Goal: Task Accomplishment & Management: Use online tool/utility

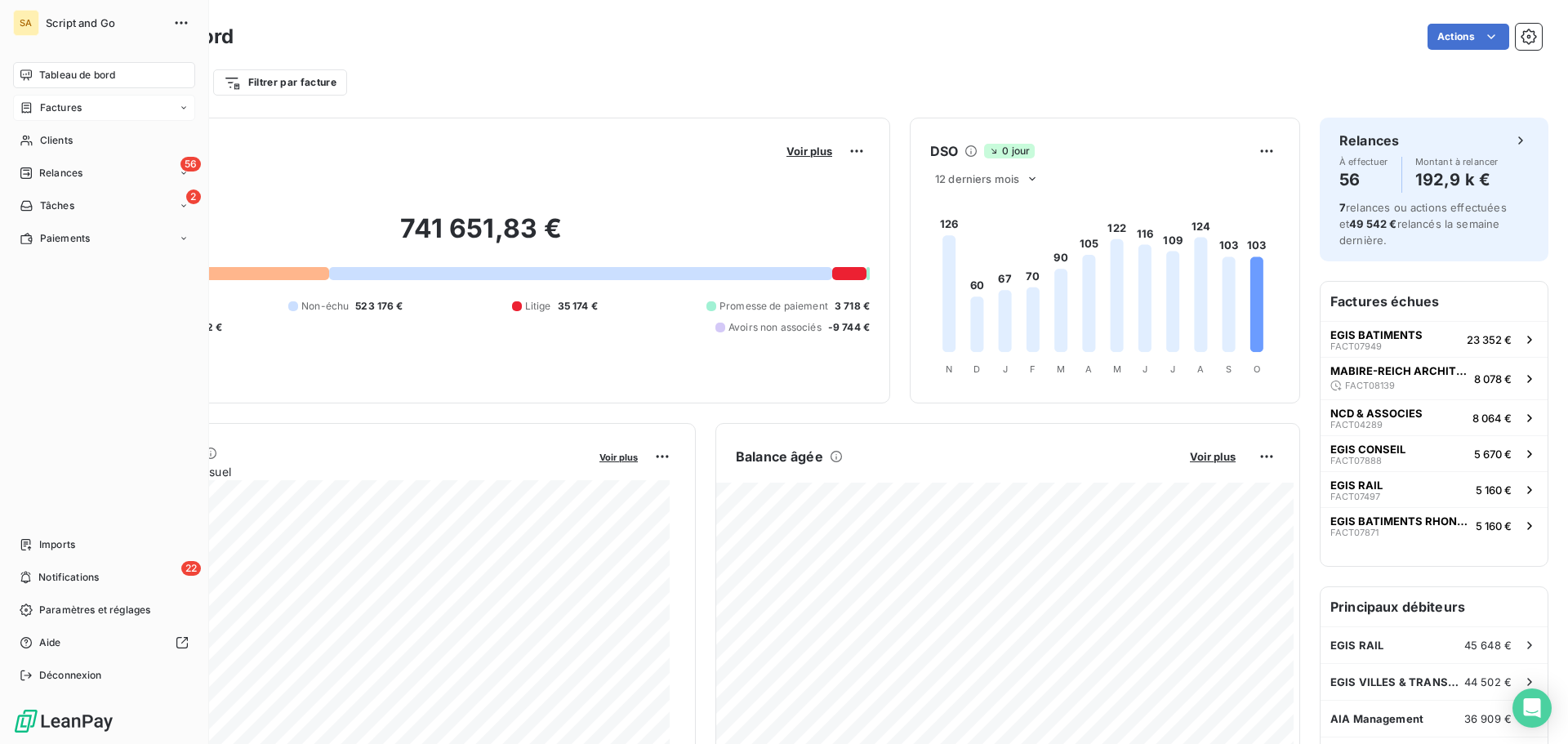
click at [49, 105] on span "Factures" at bounding box center [61, 108] width 42 height 15
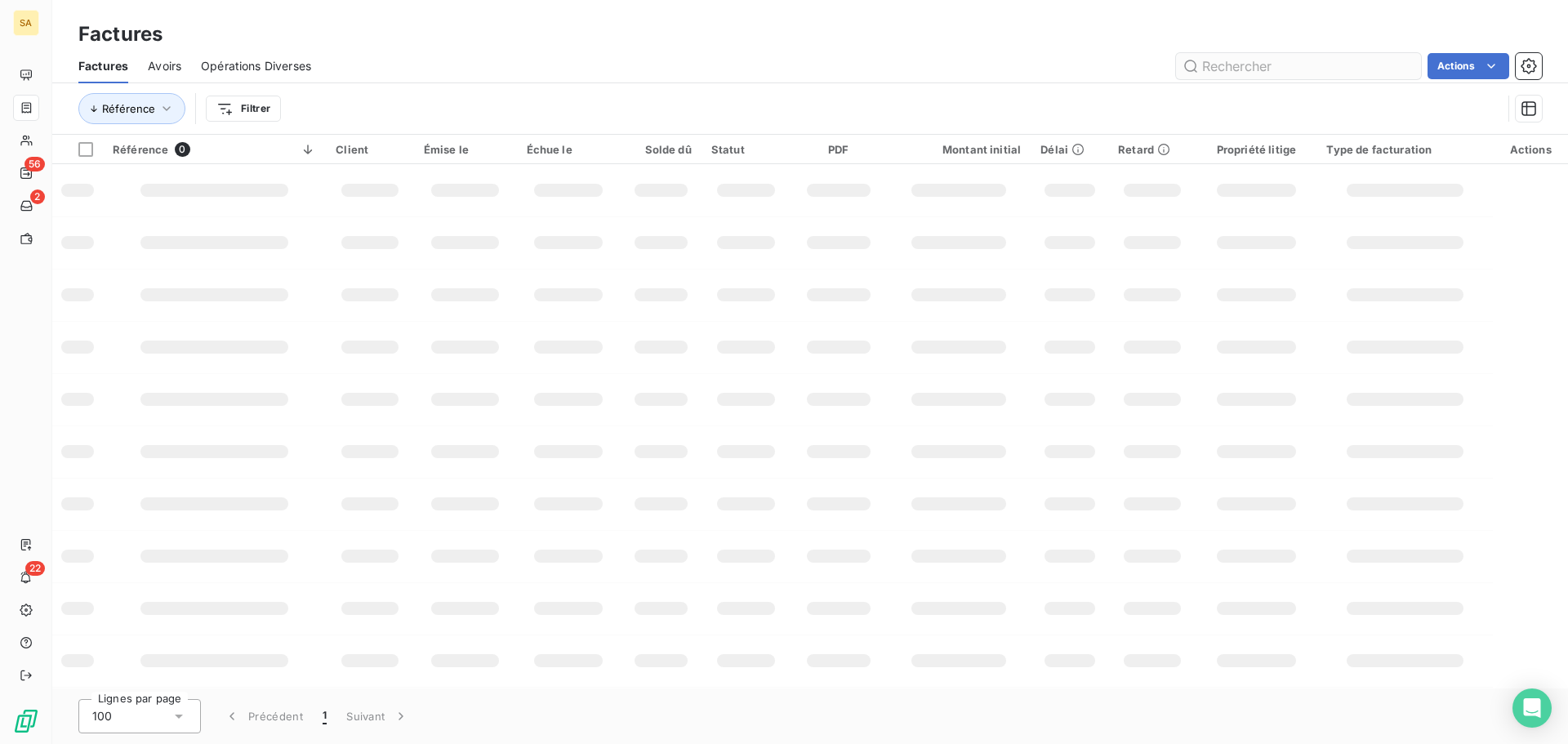
click at [1257, 72] on input "text" at bounding box center [1299, 65] width 245 height 26
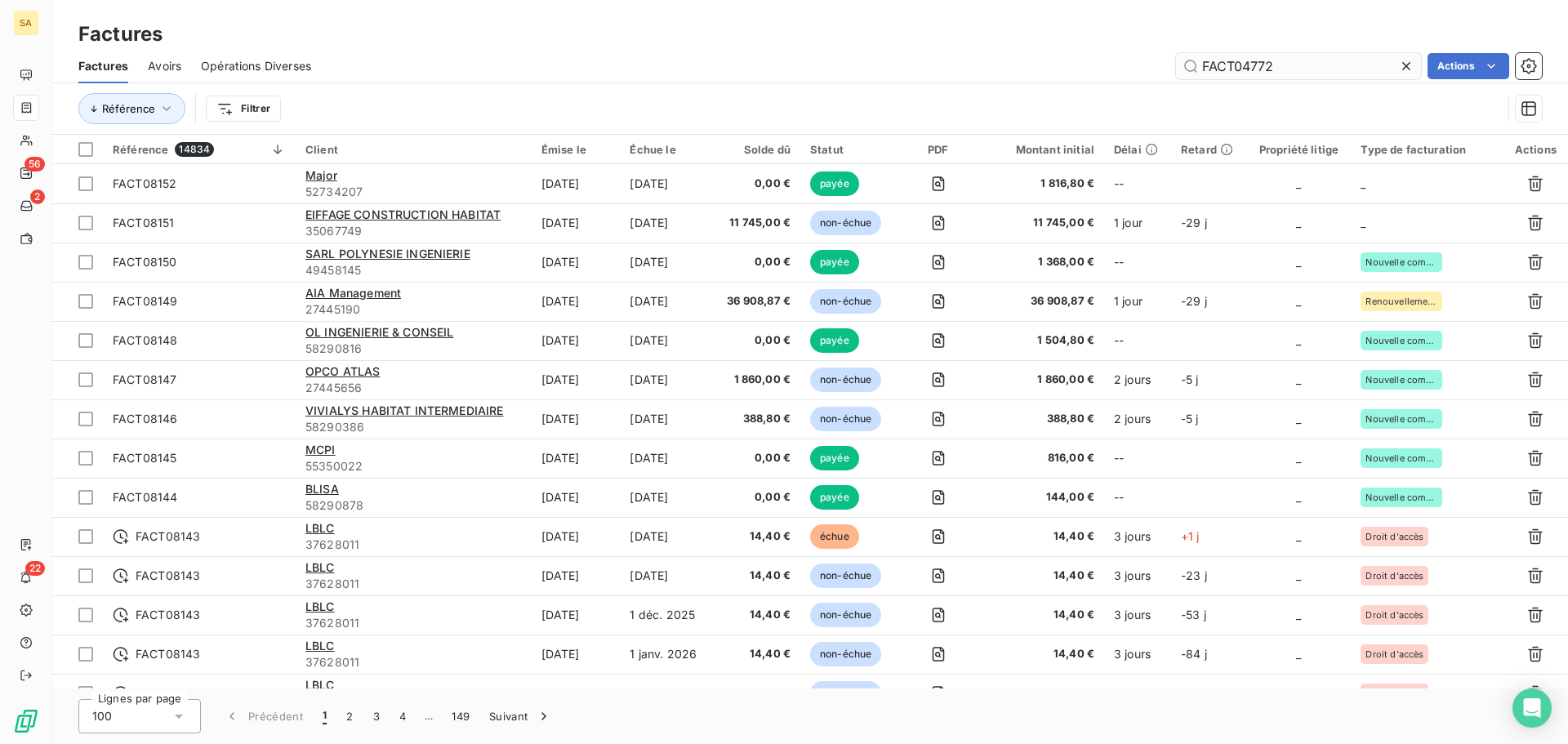
type input "FACT04772"
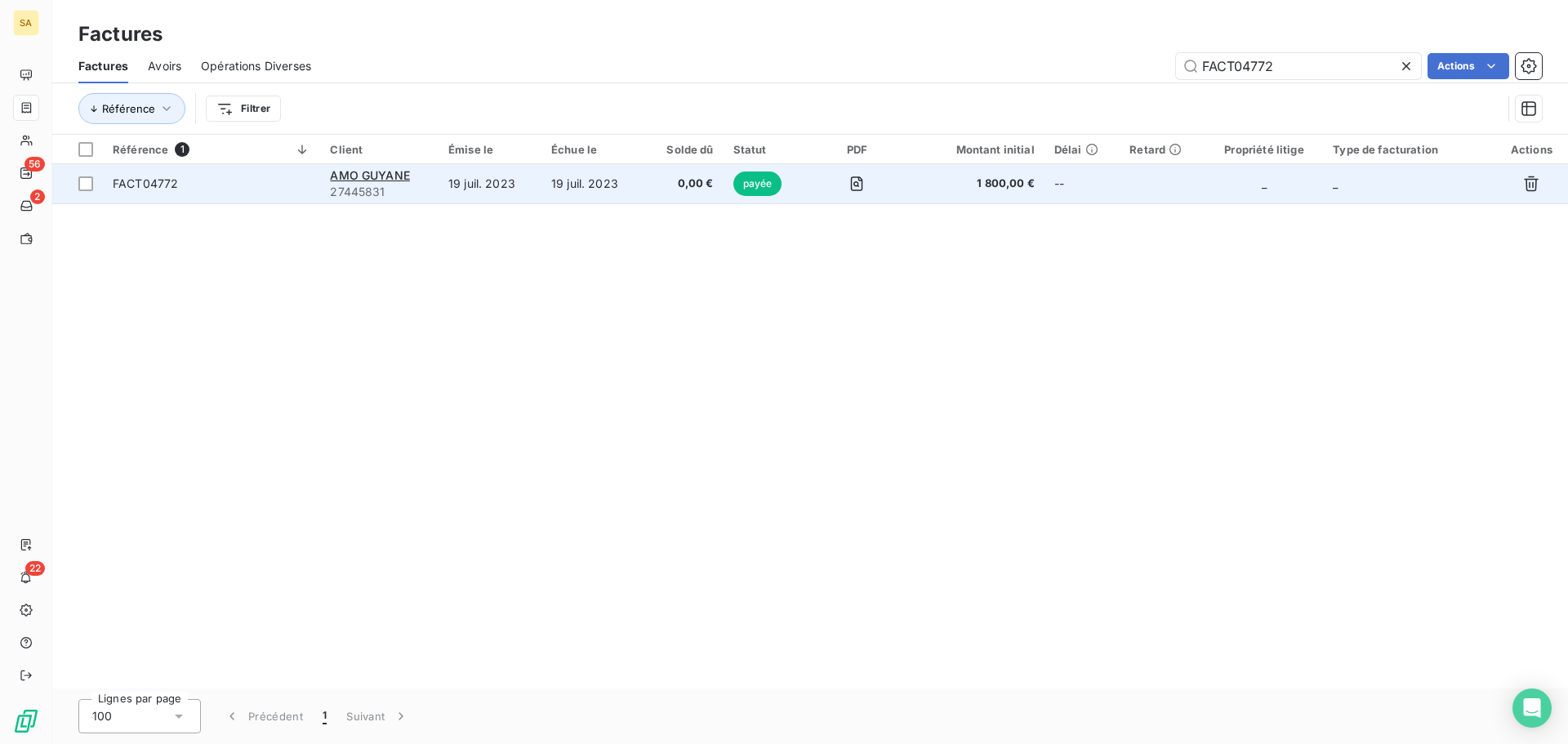
click at [291, 190] on span "FACT04772" at bounding box center [211, 183] width 198 height 16
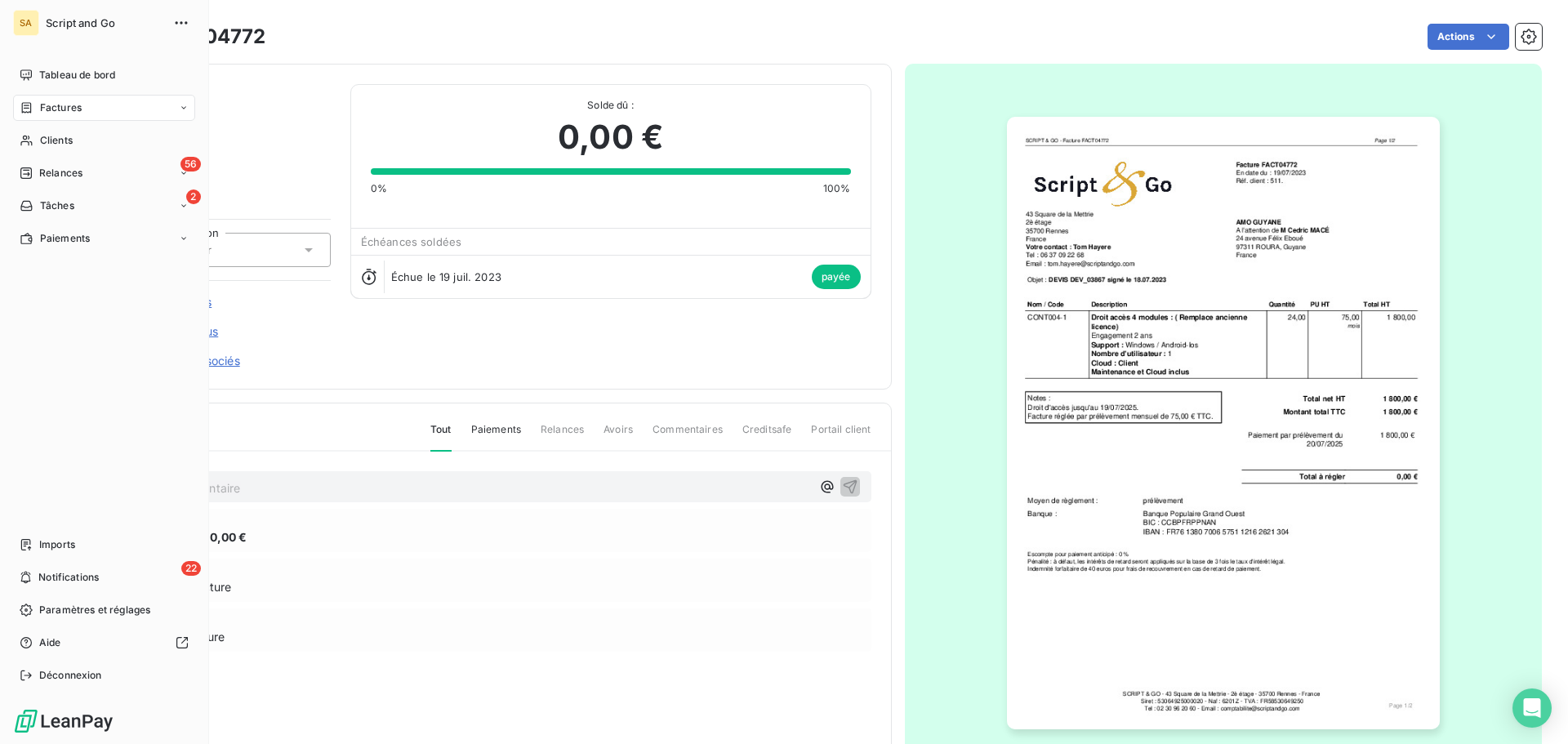
click at [82, 102] on div "Factures" at bounding box center [104, 107] width 182 height 26
click at [65, 109] on span "Factures" at bounding box center [61, 108] width 42 height 15
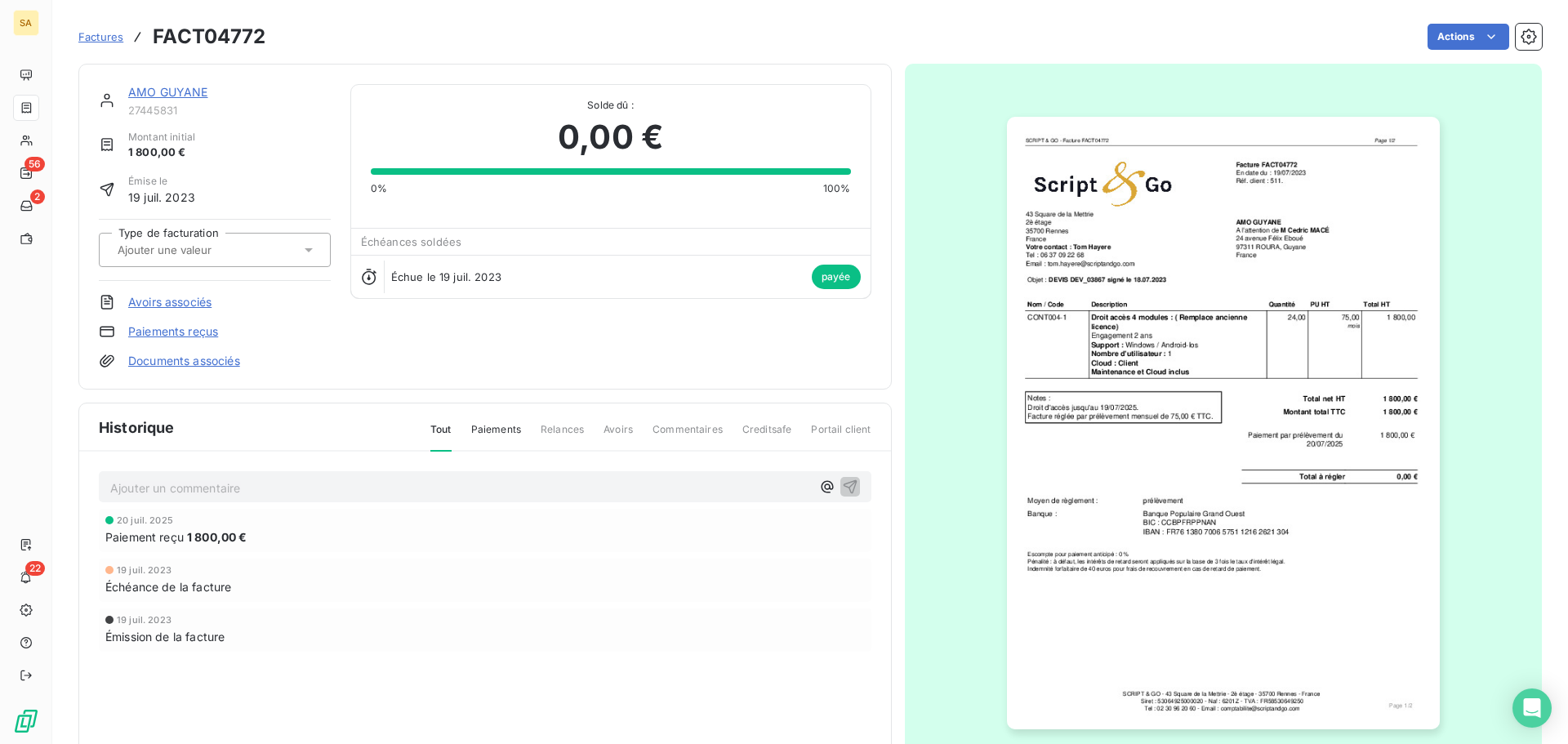
click at [446, 54] on div "AMO GUYANE 27445831 Montant initial 1 800,00 € Émise le 19 juil. 2023 Type de f…" at bounding box center [810, 418] width 1463 height 728
click at [114, 39] on span "Factures" at bounding box center [101, 37] width 45 height 13
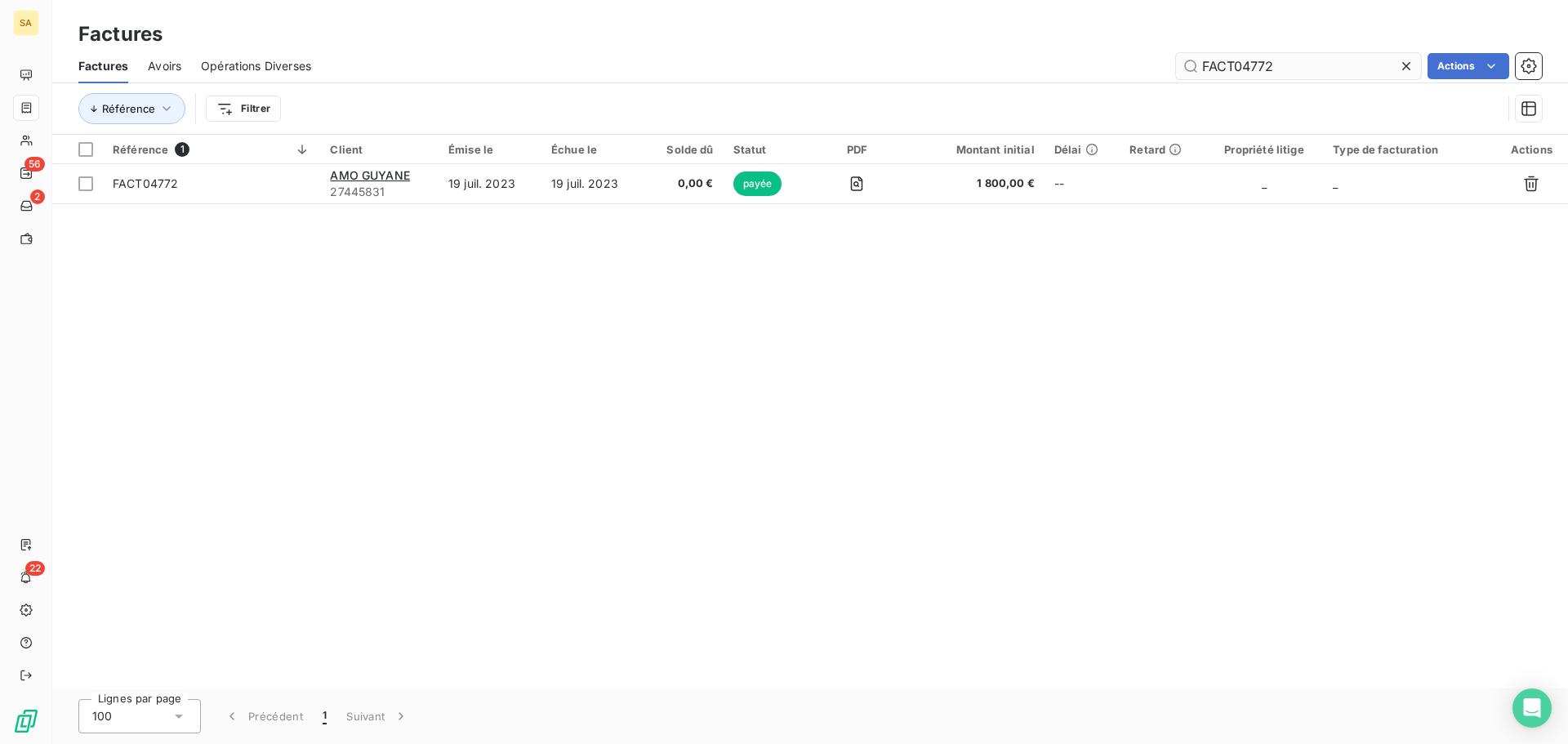
drag, startPoint x: 1299, startPoint y: 68, endPoint x: 1183, endPoint y: 72, distance: 116.1
click at [1183, 72] on input "FACT04772" at bounding box center [1299, 65] width 245 height 26
type input "FACT03344"
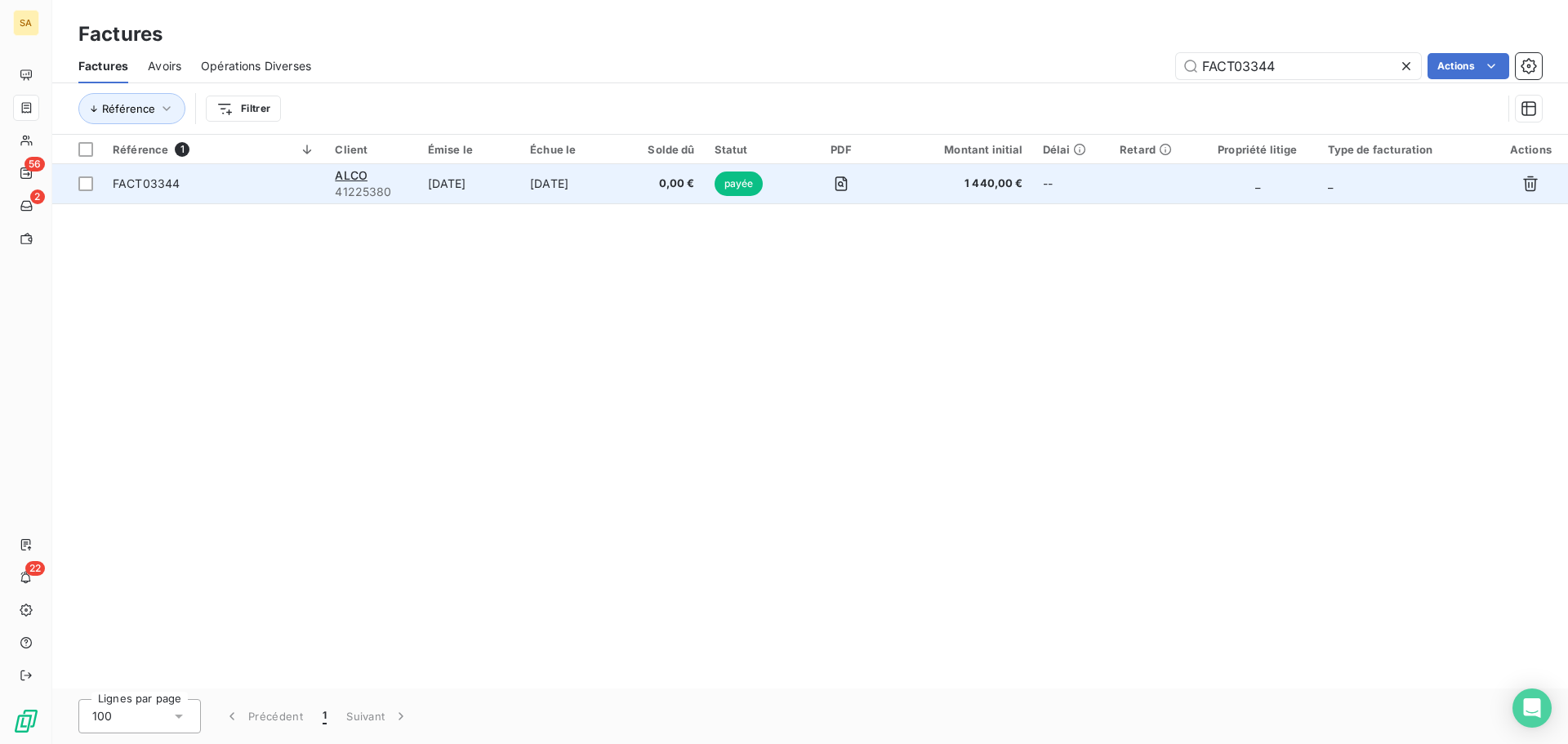
click at [267, 186] on span "FACT03344" at bounding box center [213, 183] width 202 height 16
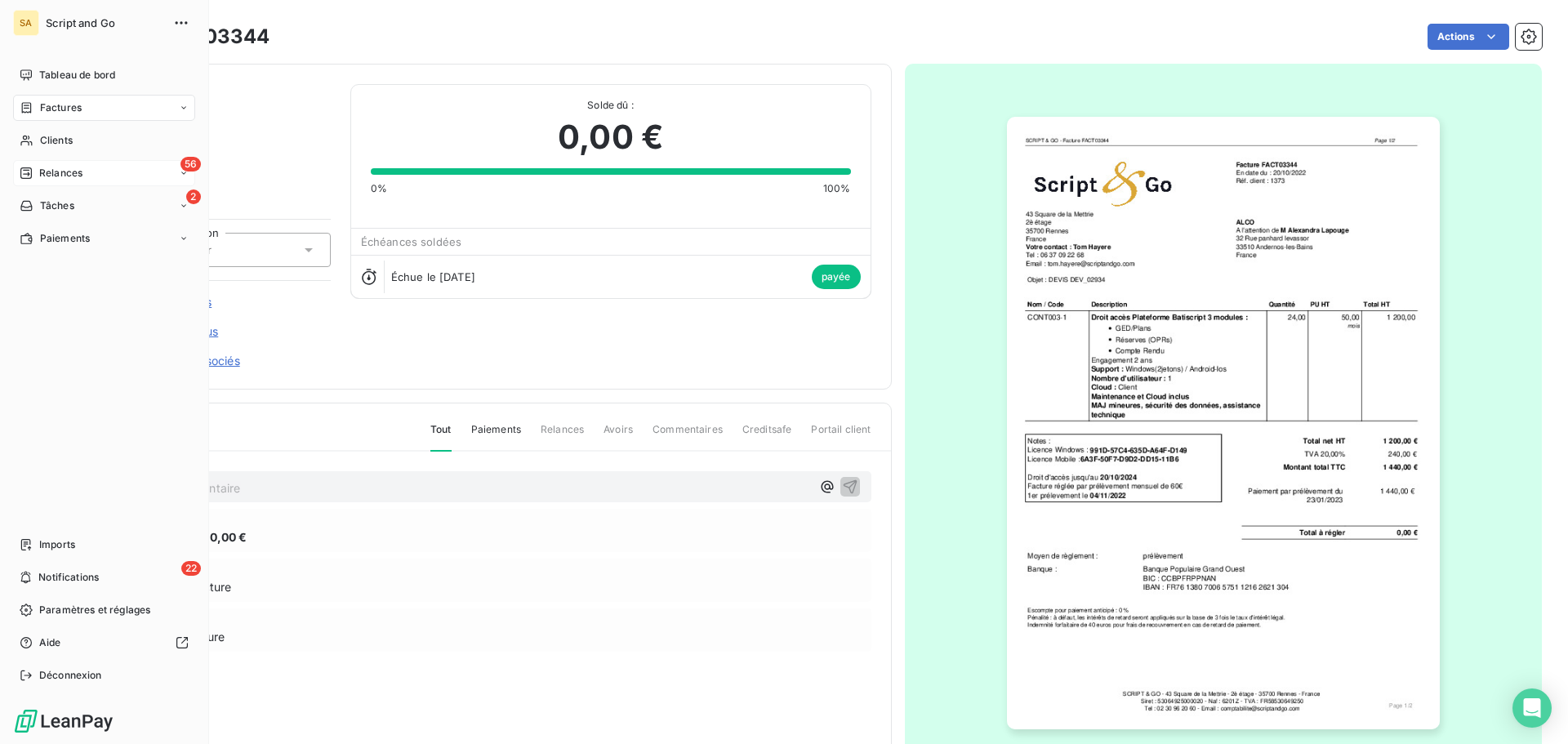
click at [18, 170] on div "56 Relances" at bounding box center [104, 173] width 182 height 26
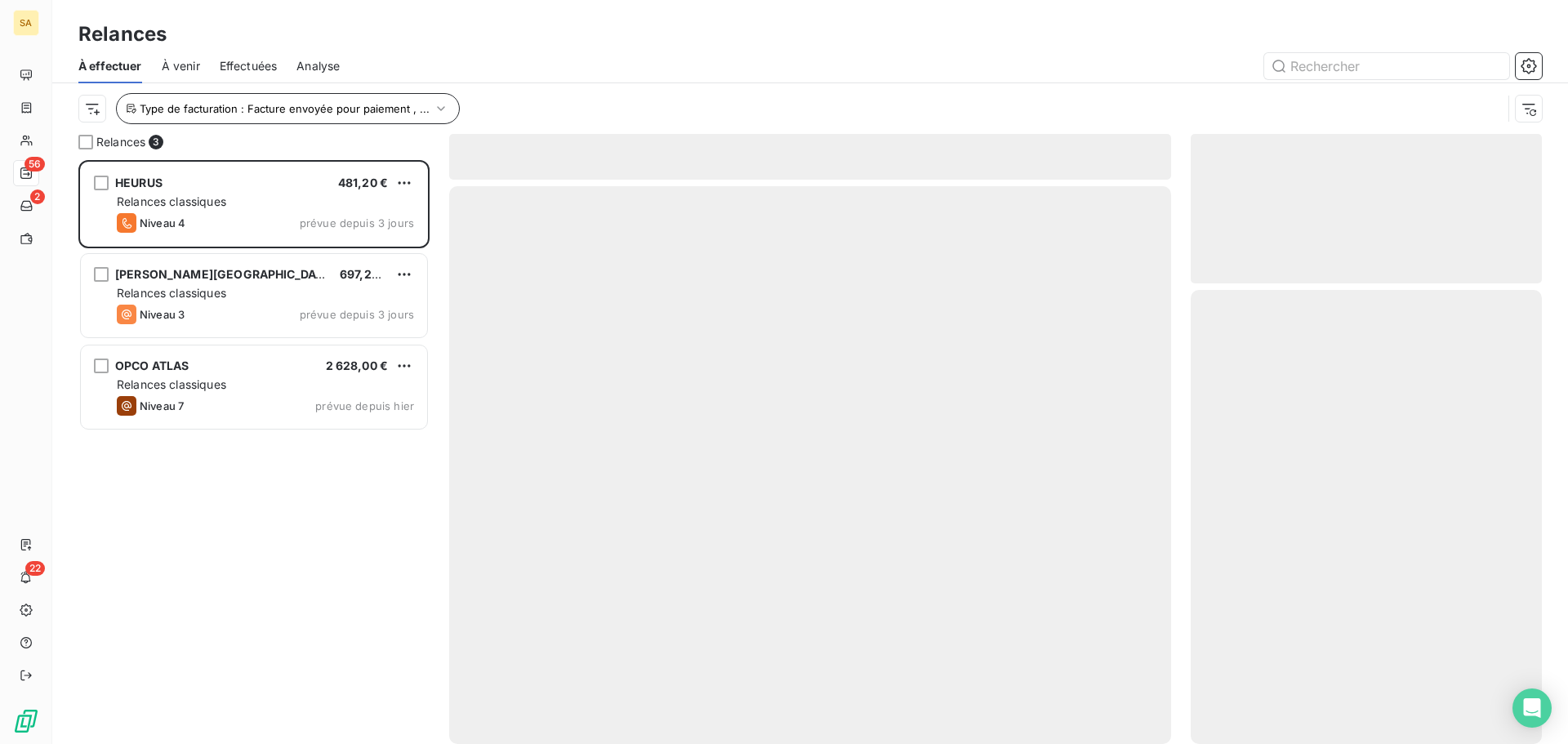
scroll to position [571, 339]
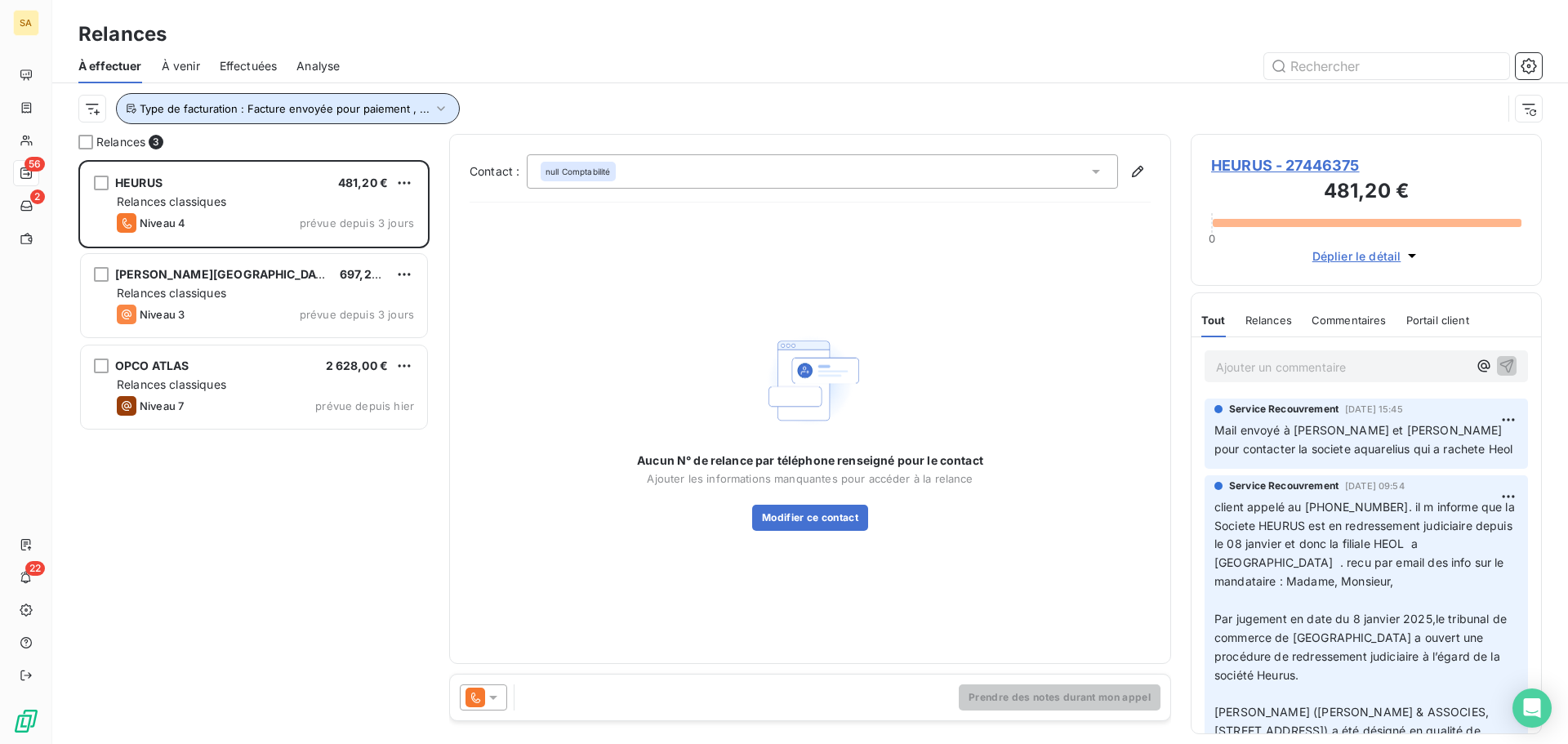
click at [190, 107] on span "Type de facturation : Facture envoyée pour paiement , ..." at bounding box center [284, 109] width 290 height 13
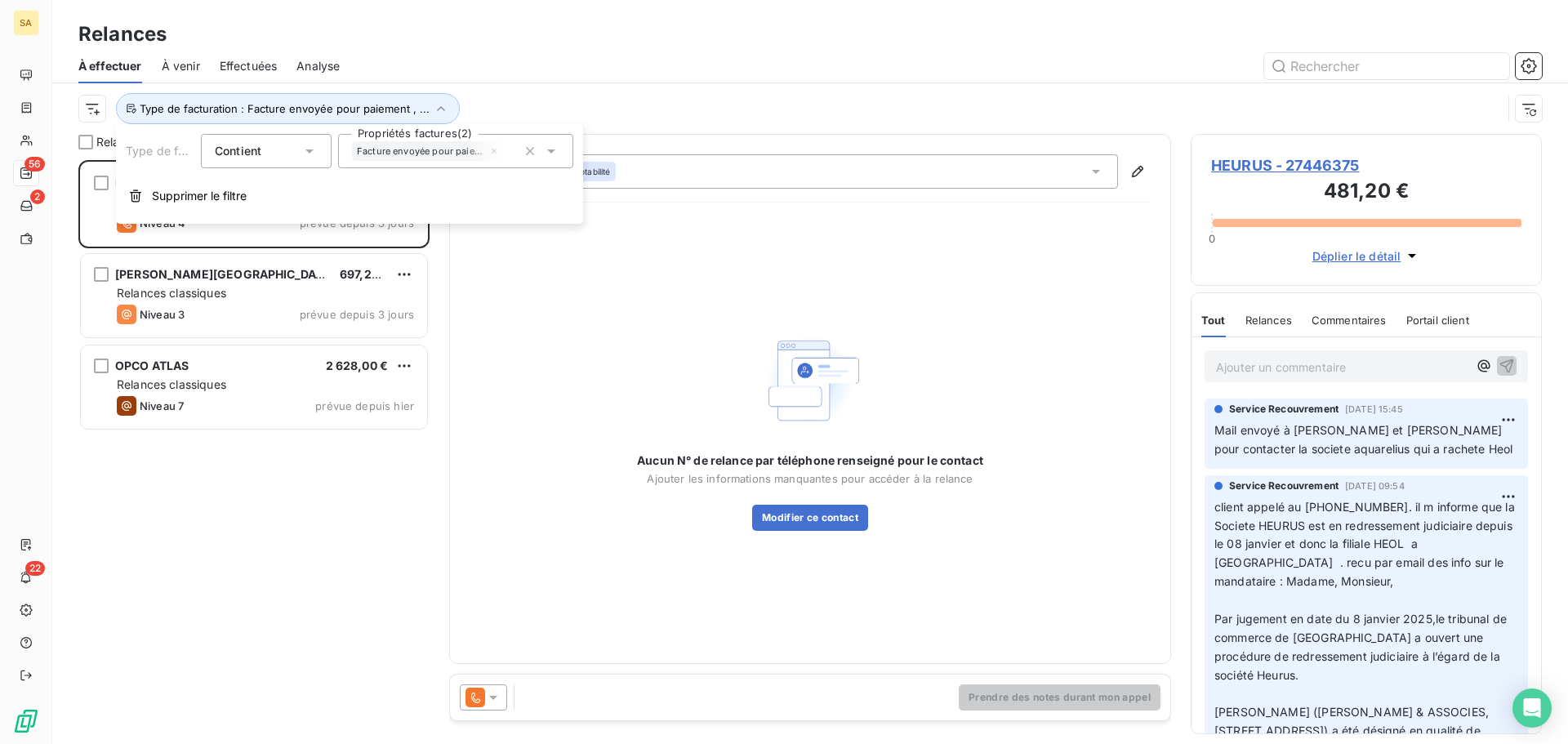
click at [459, 153] on span "Facture envoyée pour paiement" at bounding box center [421, 151] width 129 height 10
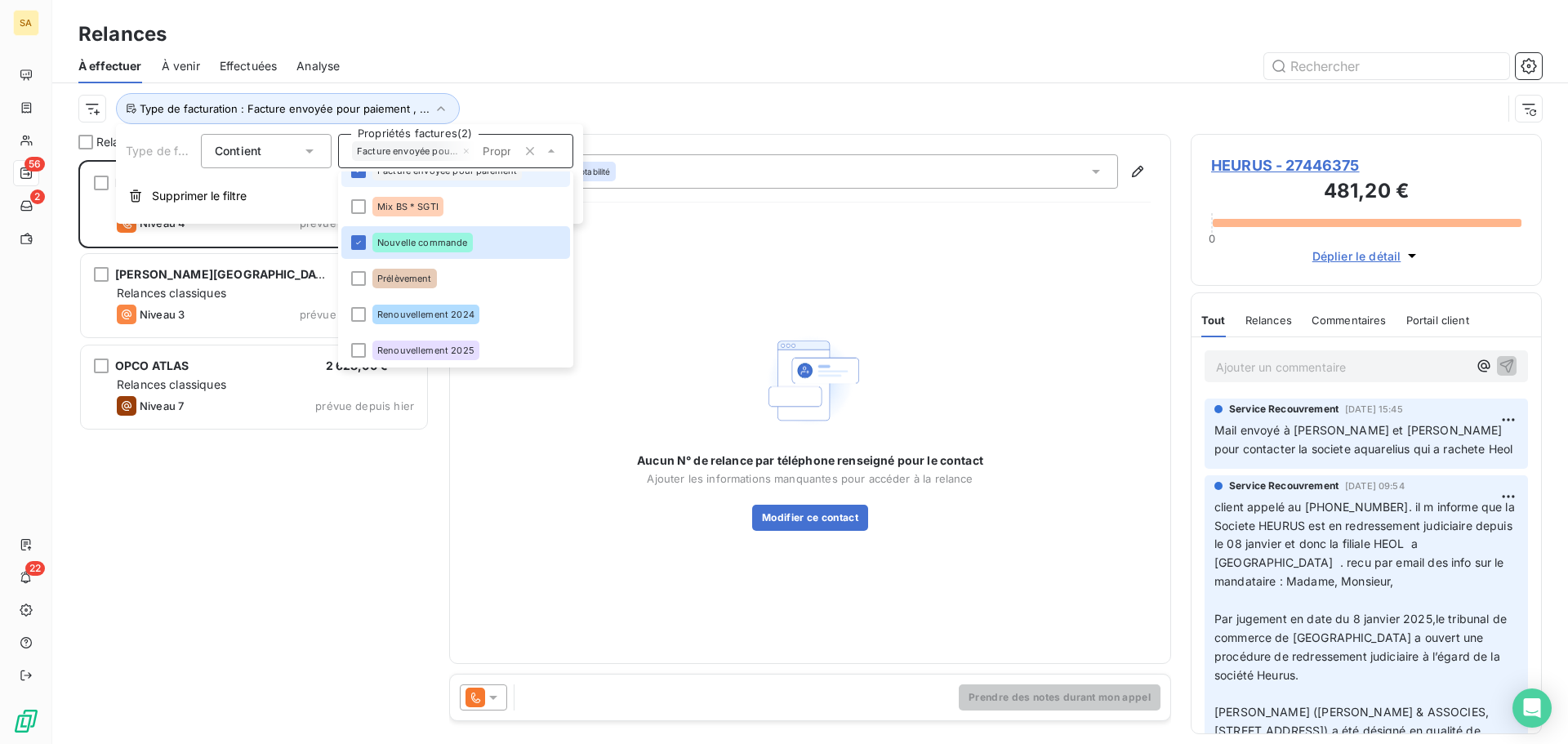
scroll to position [131, 0]
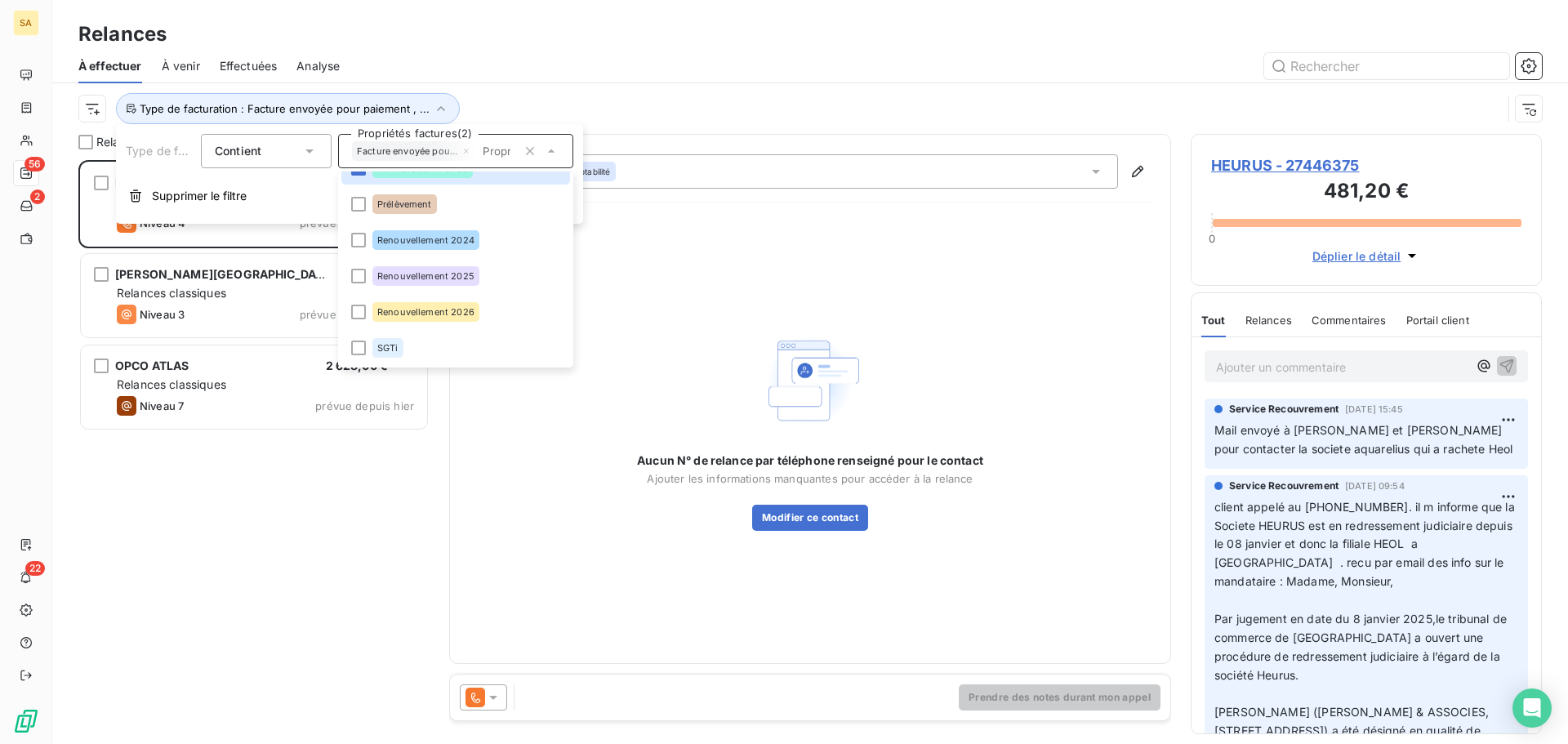
click at [712, 97] on div "Type de facturation : Facture envoyée pour paiement , ..." at bounding box center [789, 108] width 1424 height 31
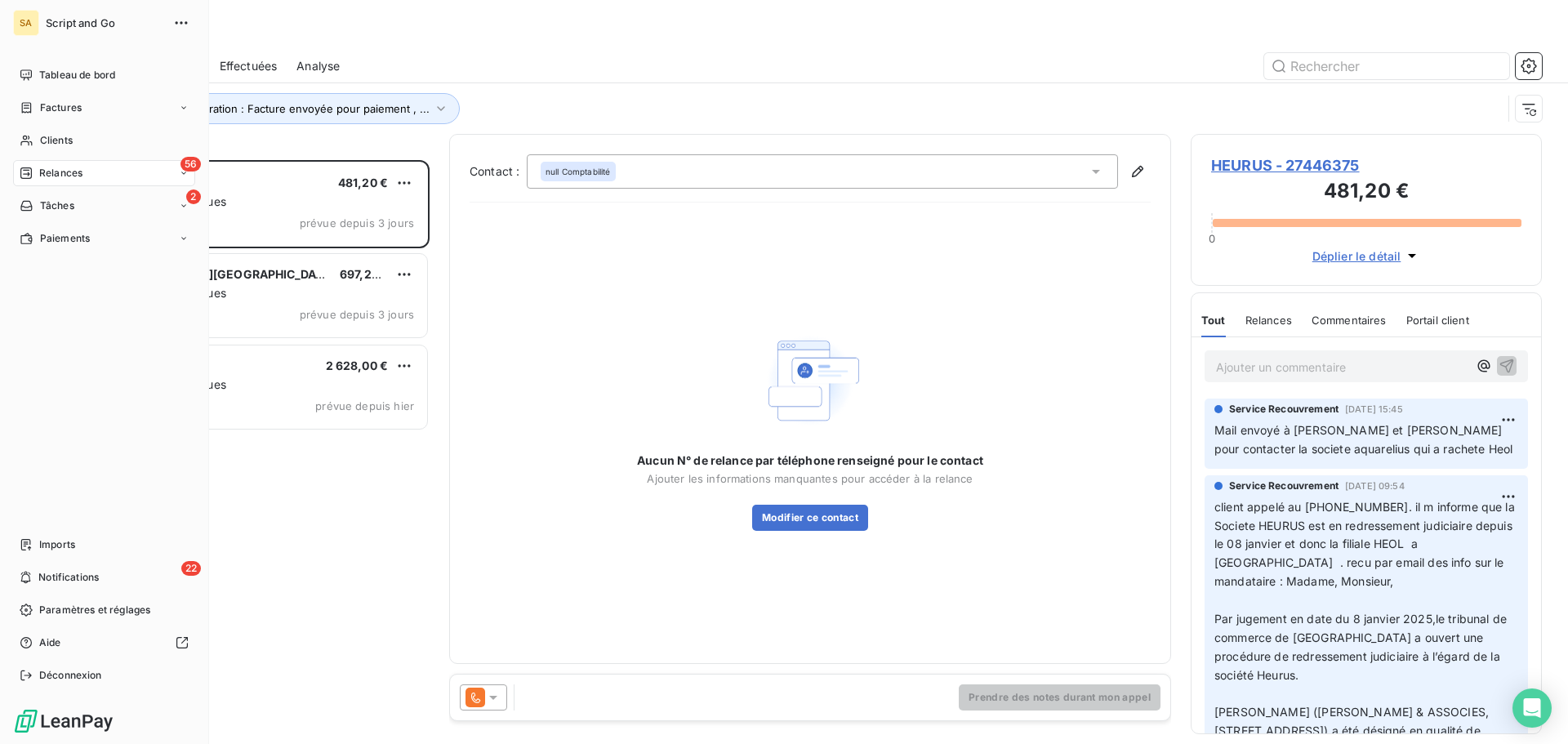
click at [35, 104] on div "Factures" at bounding box center [50, 108] width 62 height 15
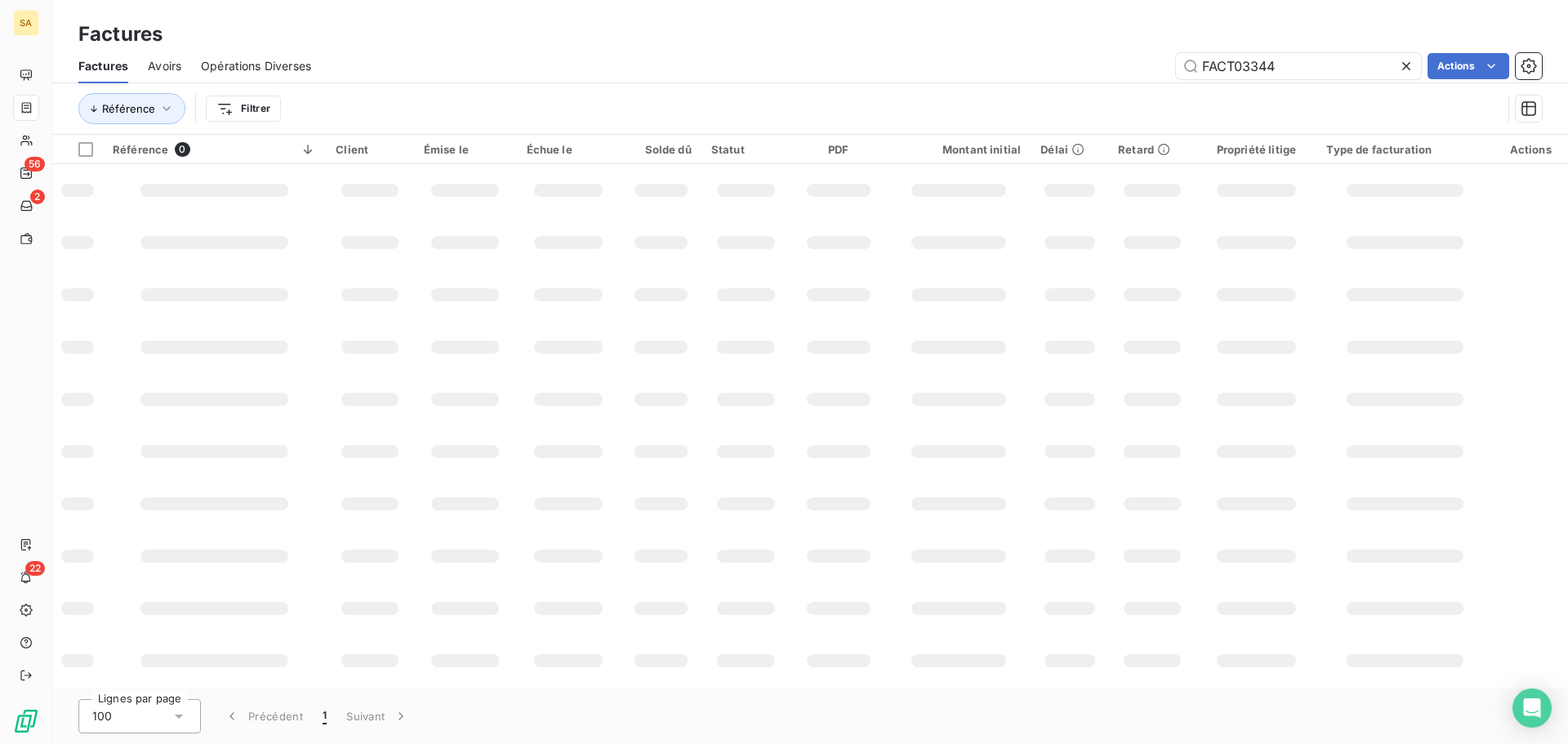
drag, startPoint x: 1313, startPoint y: 56, endPoint x: 1139, endPoint y: 60, distance: 174.0
click at [1140, 60] on div "FACT03344 Actions" at bounding box center [936, 65] width 1211 height 26
click at [1208, 64] on input "text" at bounding box center [1299, 65] width 245 height 26
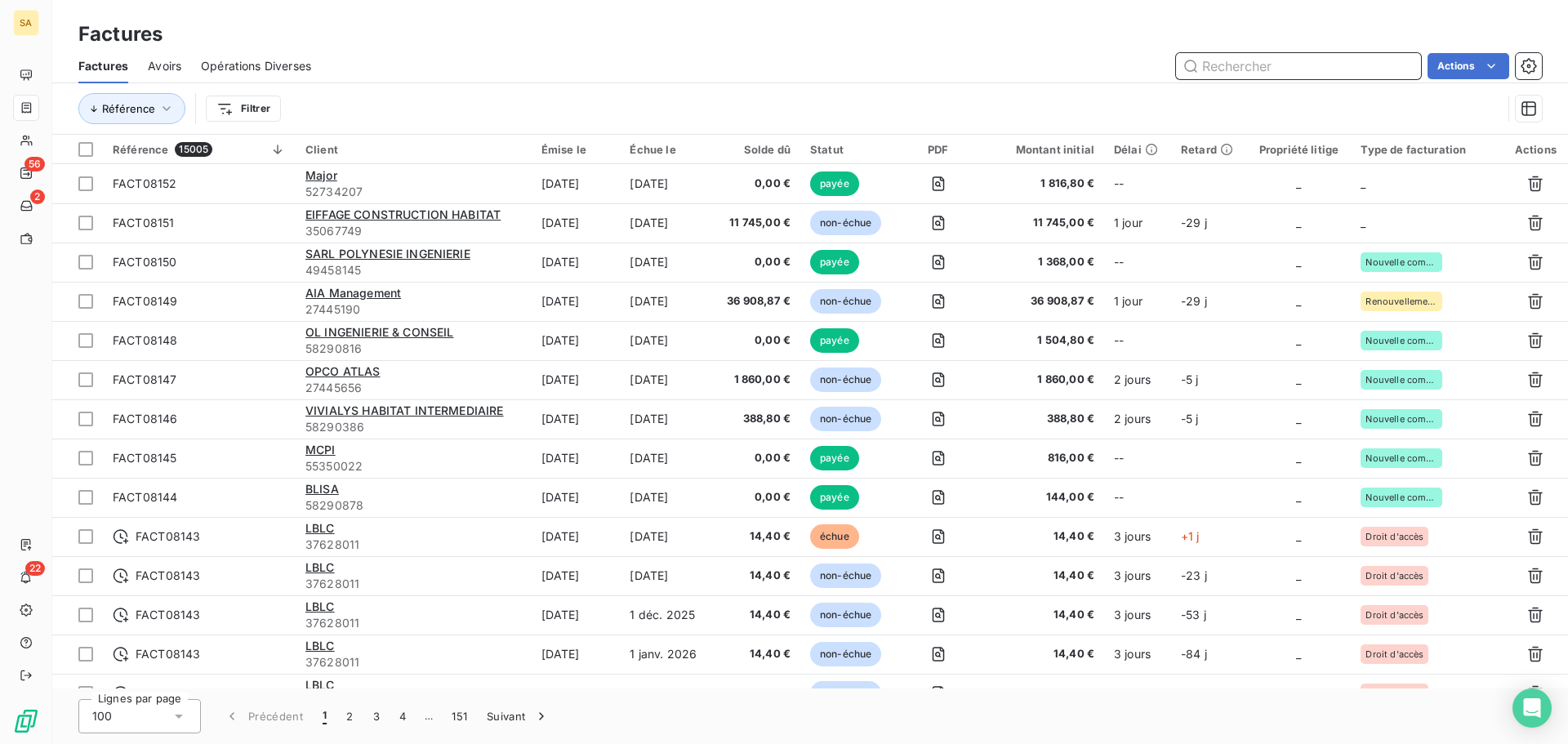
paste input "FACT03545"
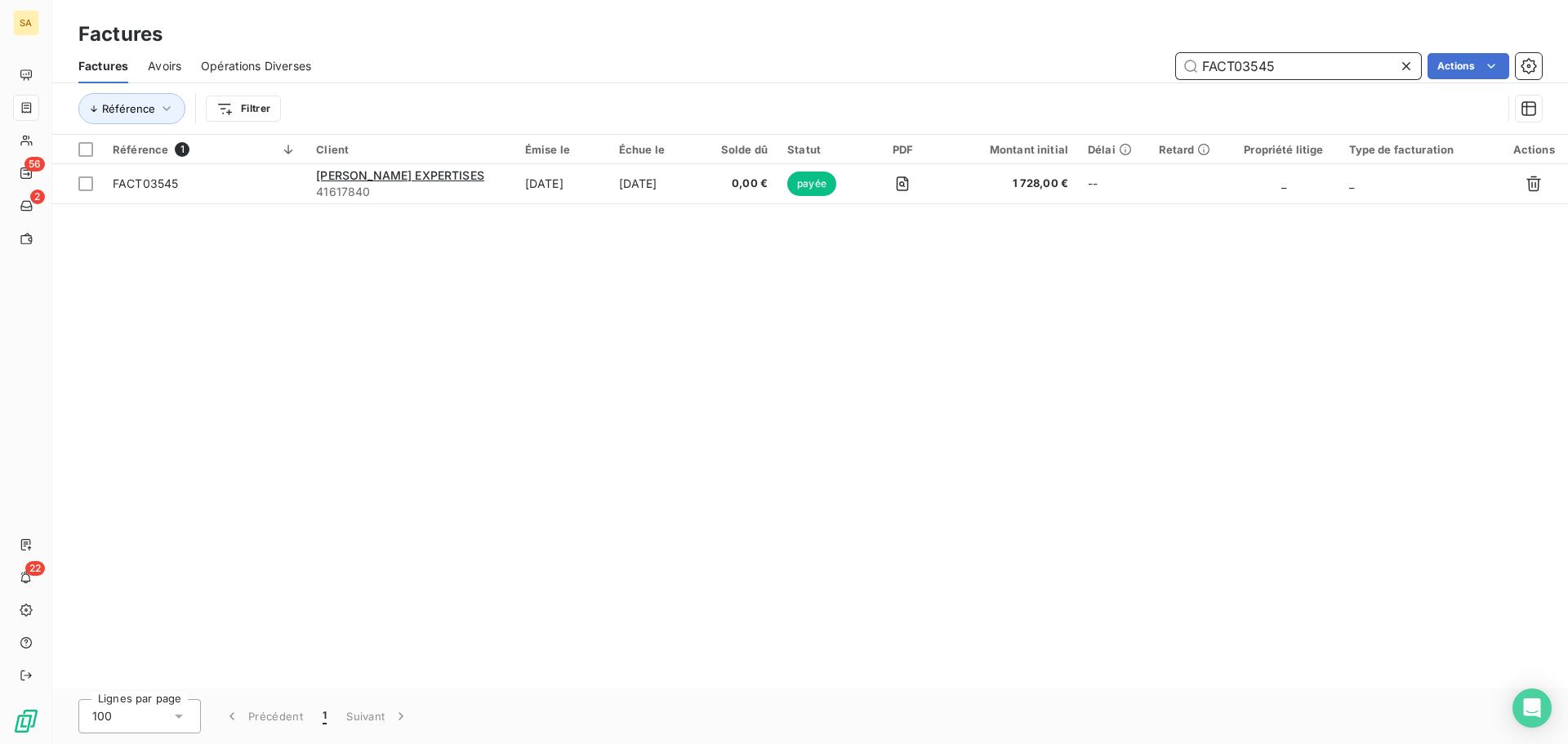
type input "FACT03545"
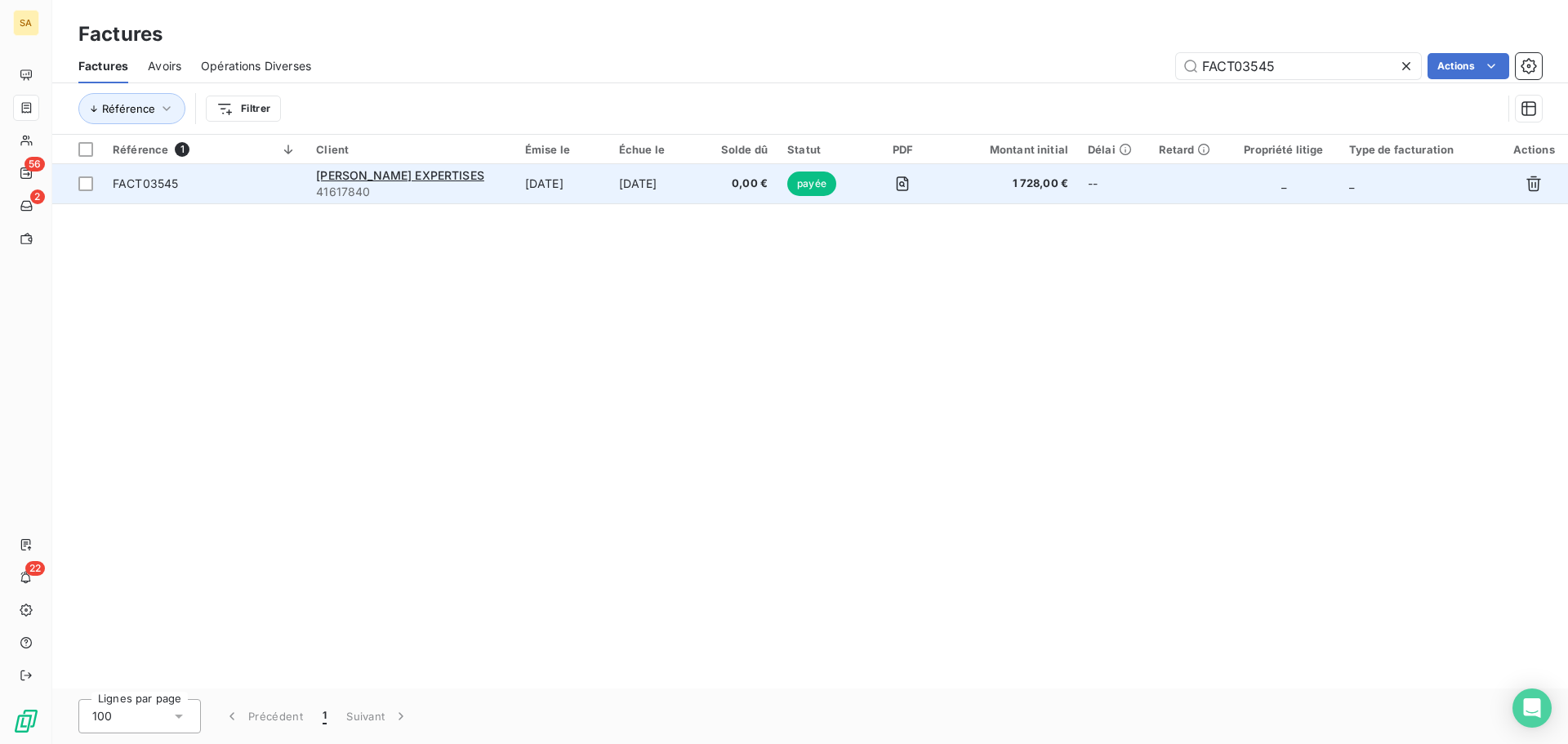
click at [284, 165] on td "FACT03545" at bounding box center [205, 184] width 203 height 39
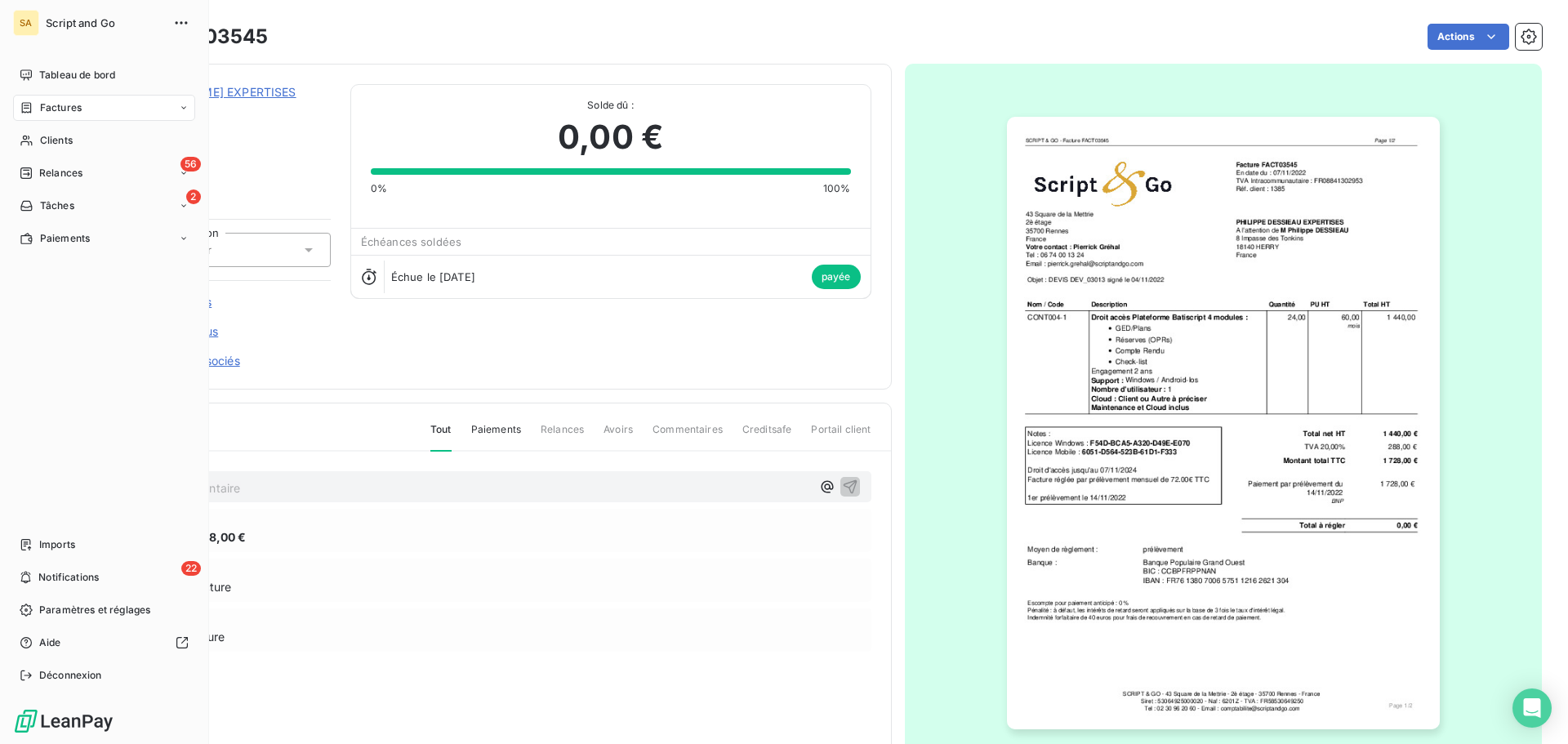
click at [39, 107] on div "Factures" at bounding box center [50, 108] width 62 height 15
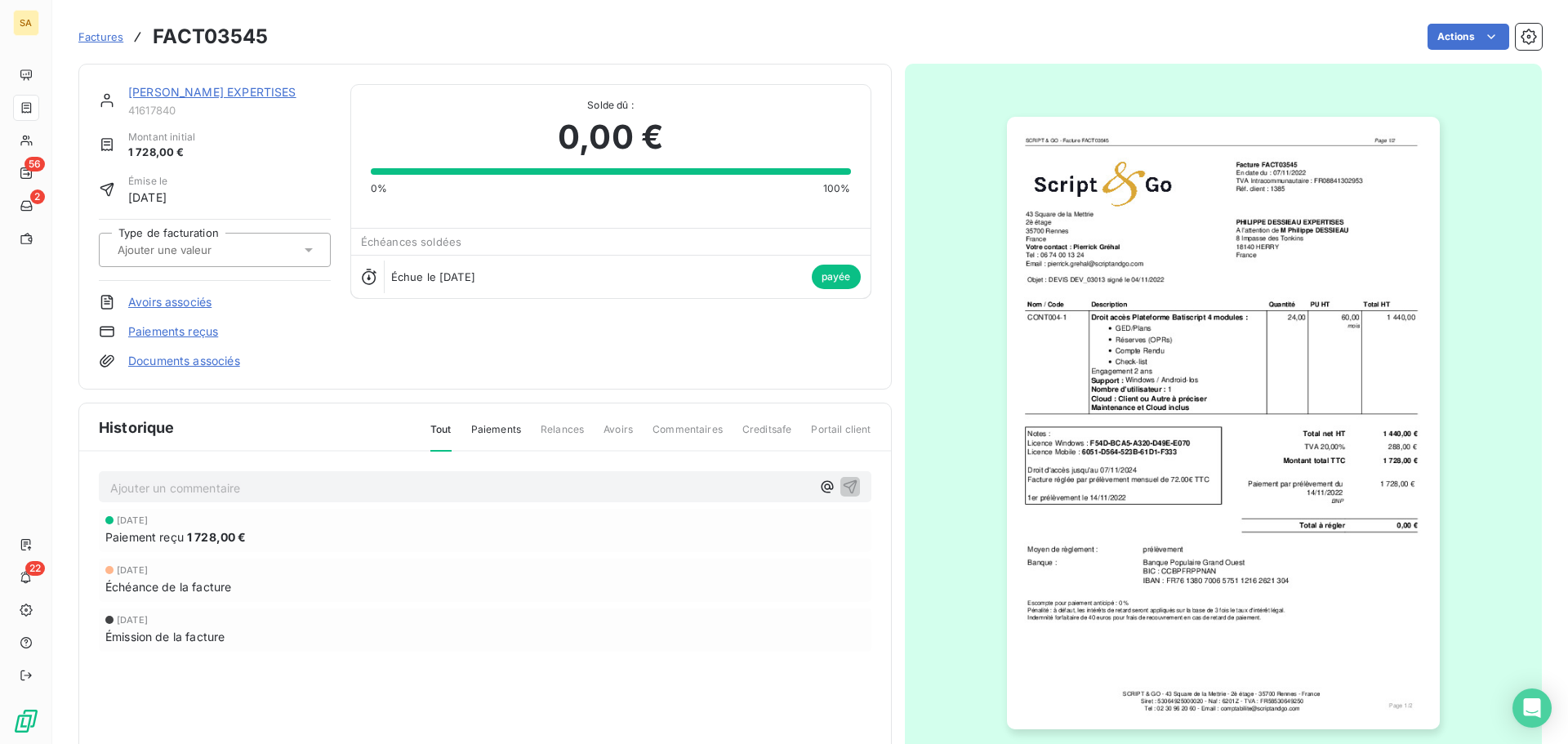
click at [98, 36] on span "Factures" at bounding box center [101, 37] width 45 height 13
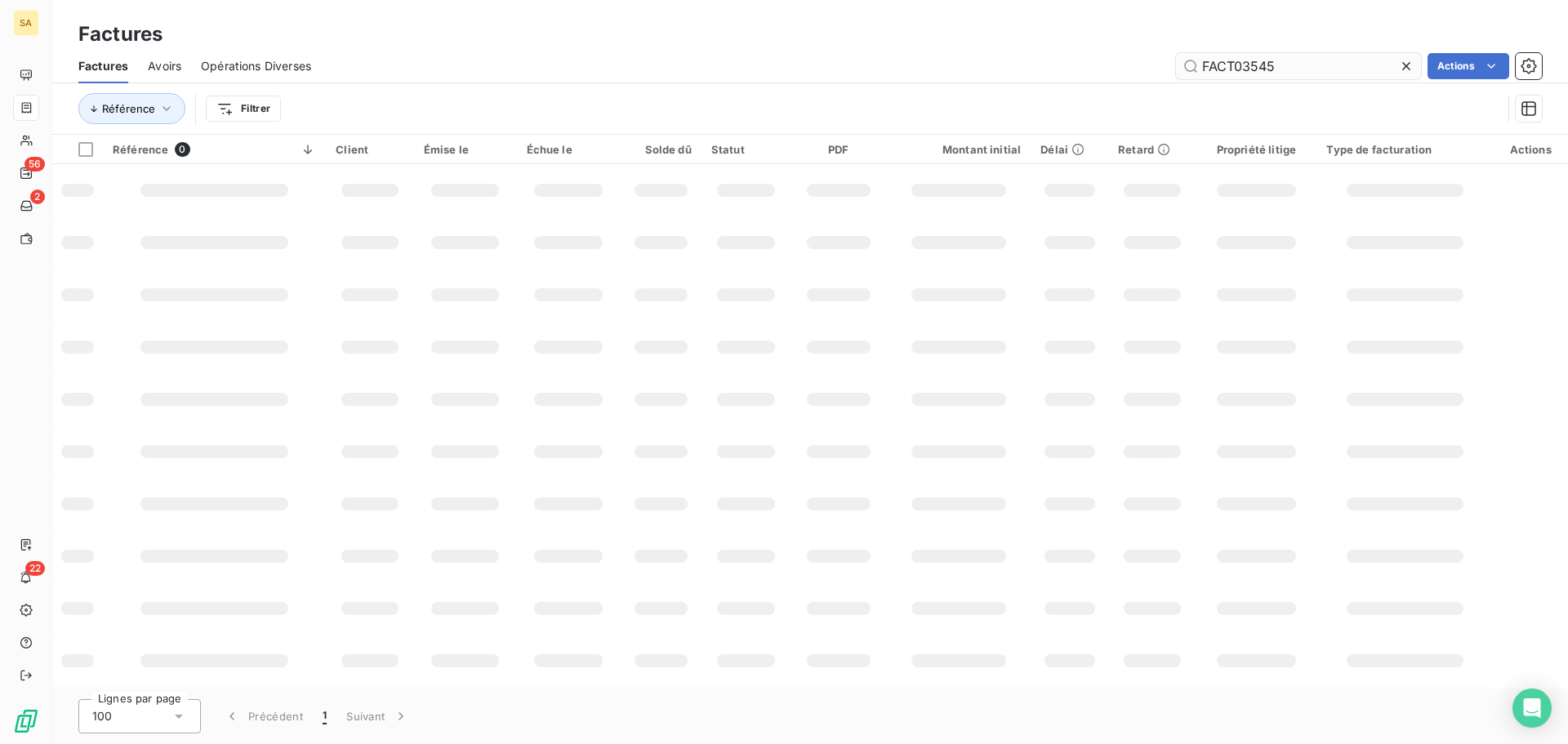
click at [1277, 64] on input "FACT03545" at bounding box center [1299, 65] width 245 height 26
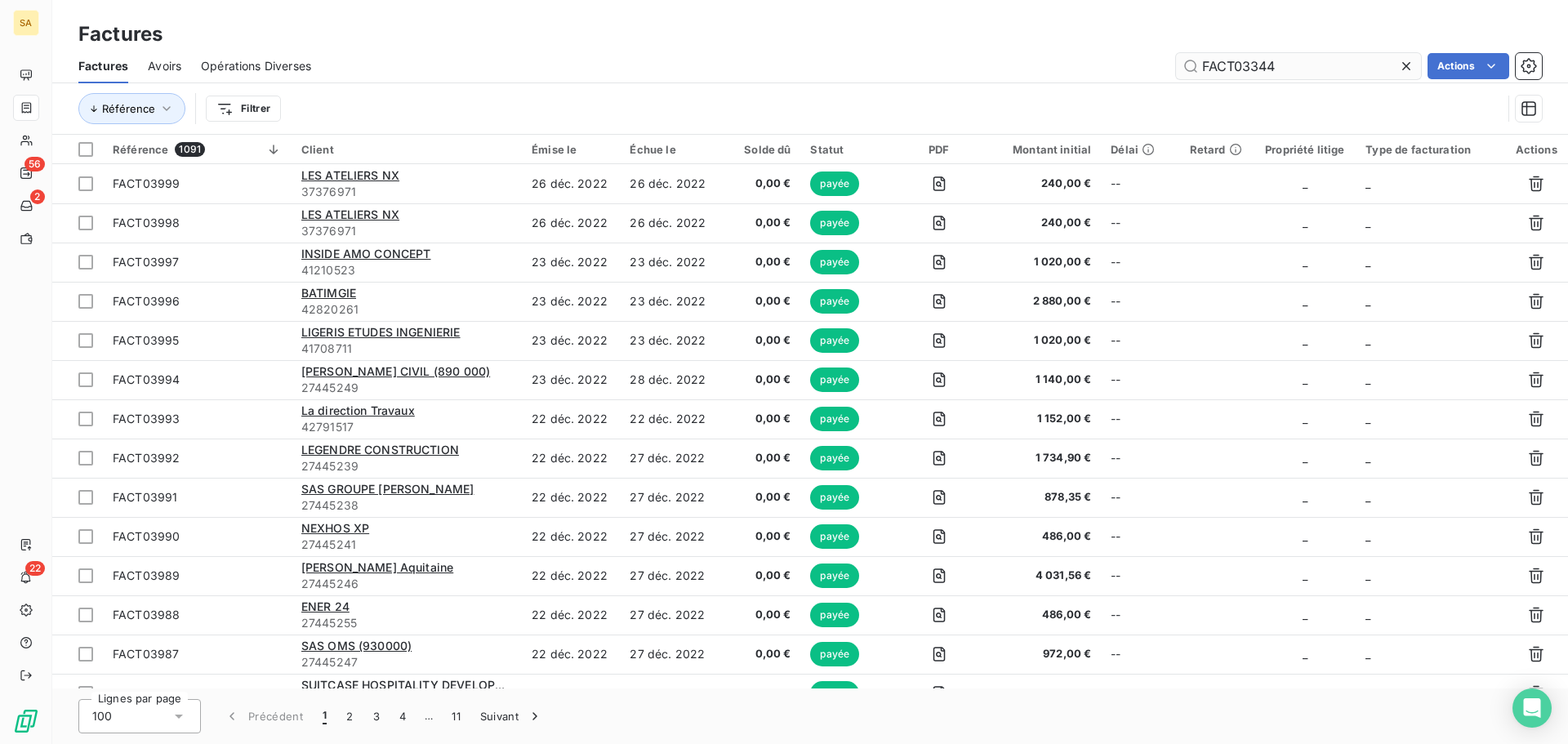
type input "FACT03344"
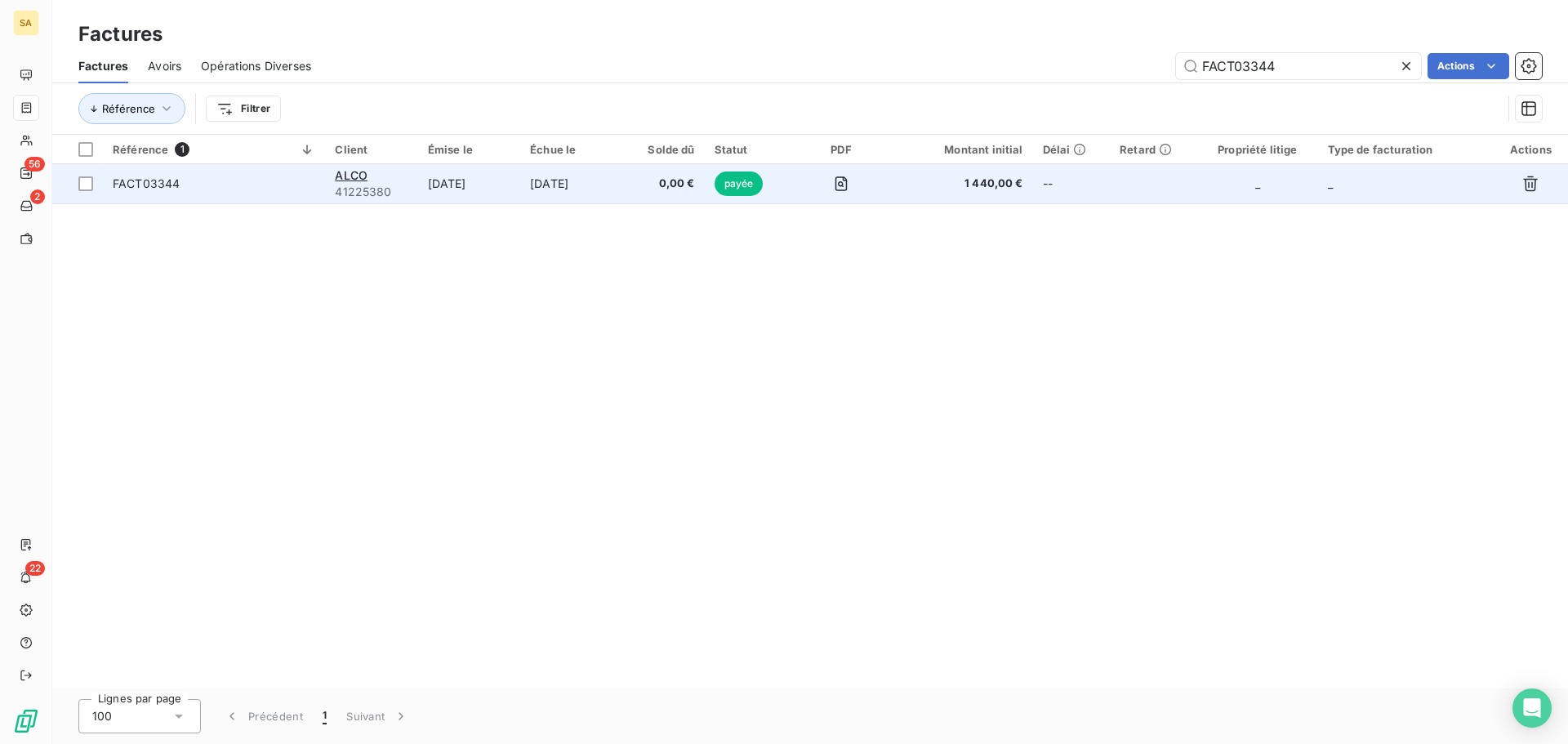
click at [266, 179] on span "FACT03344" at bounding box center [213, 183] width 202 height 16
